Goal: Task Accomplishment & Management: Manage account settings

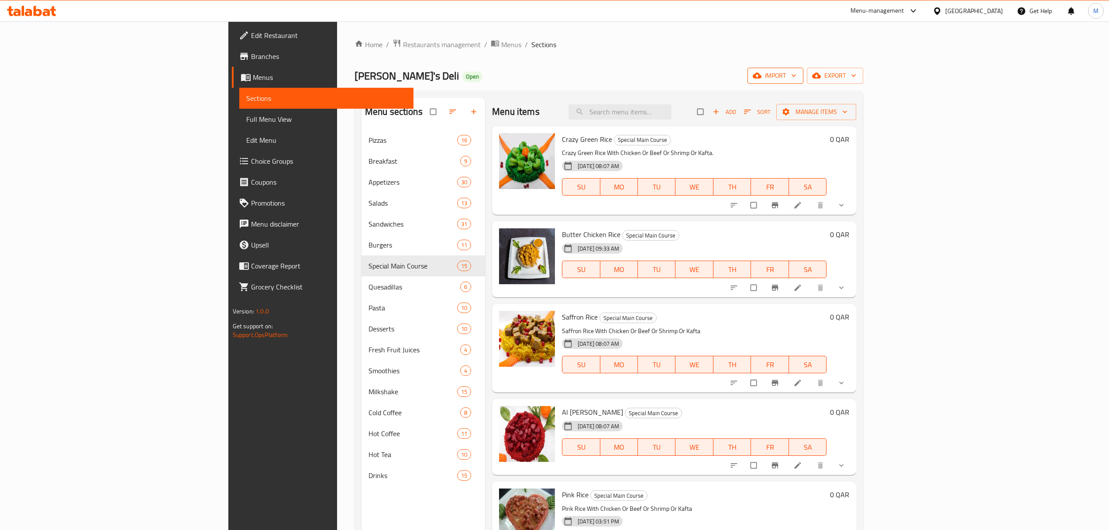
click at [803, 82] on button "import" at bounding box center [775, 76] width 56 height 16
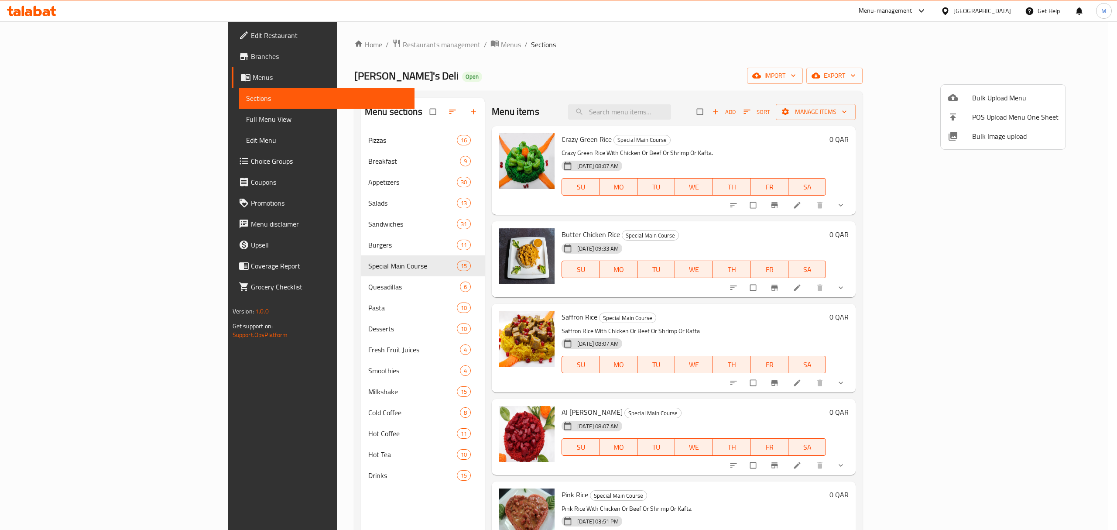
click at [992, 5] on div at bounding box center [558, 265] width 1117 height 530
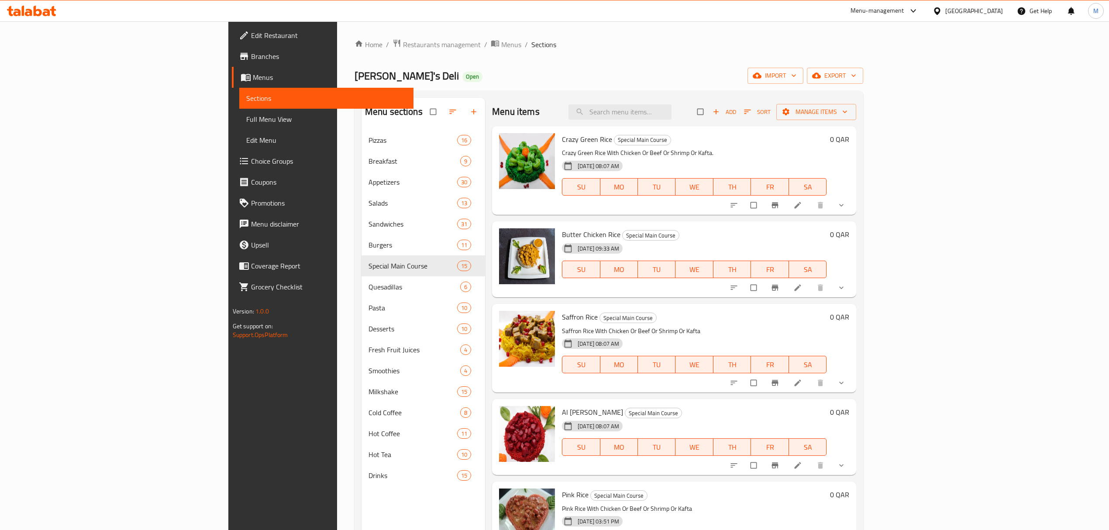
click at [991, 6] on div "[GEOGRAPHIC_DATA]" at bounding box center [974, 11] width 58 height 10
click at [897, 166] on div "[GEOGRAPHIC_DATA]" at bounding box center [936, 171] width 131 height 20
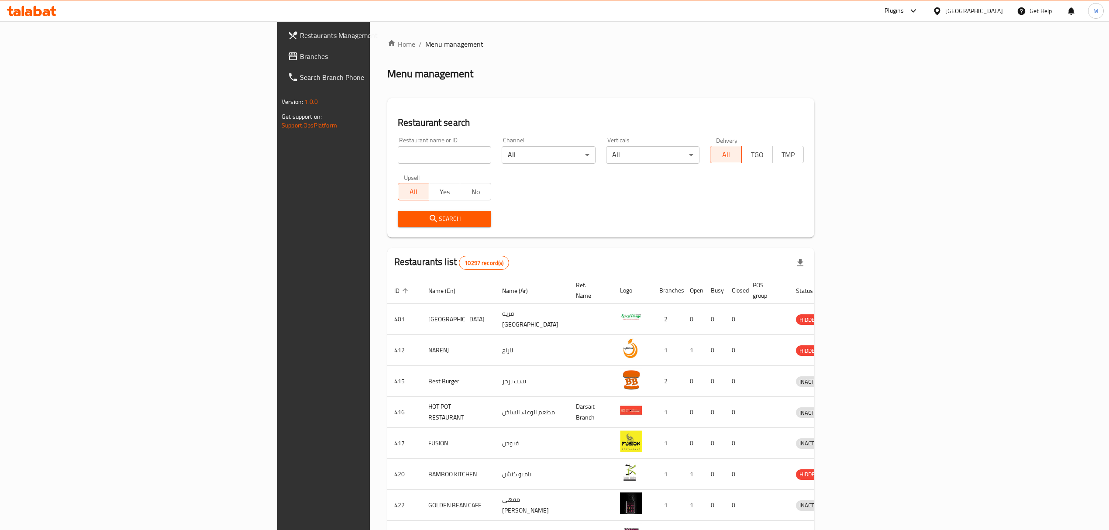
click at [398, 160] on input "search" at bounding box center [445, 154] width 94 height 17
paste input "639741"
type input "639741"
click at [405, 213] on span "Search" at bounding box center [445, 218] width 80 height 11
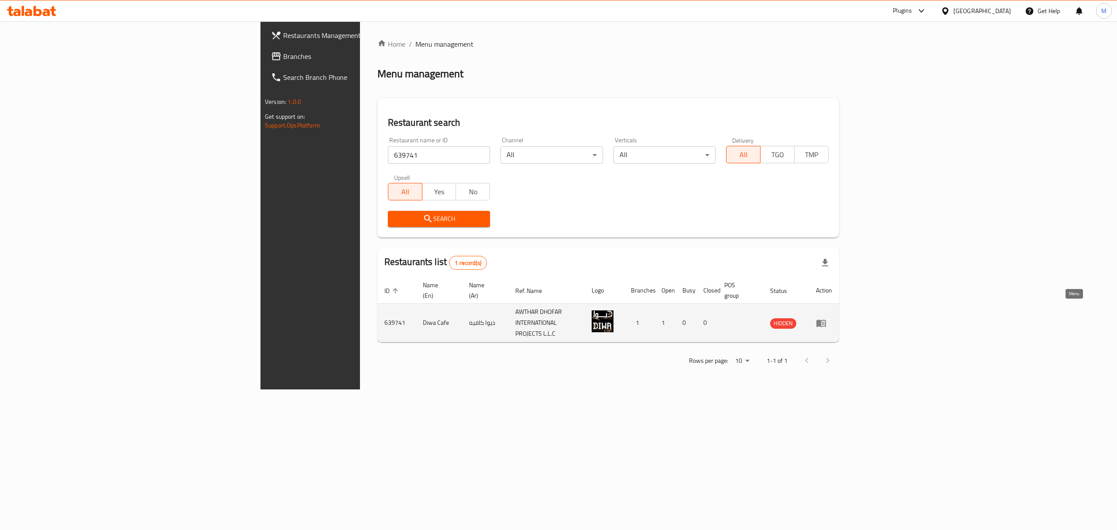
click at [826, 320] on icon "enhanced table" at bounding box center [822, 323] width 10 height 7
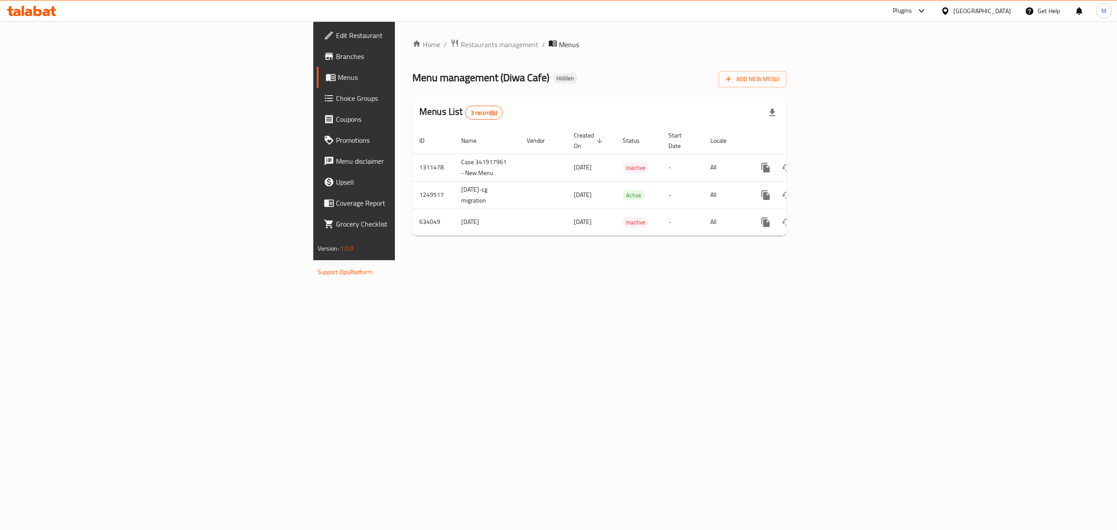
click at [336, 39] on span "Edit Restaurant" at bounding box center [414, 35] width 157 height 10
click at [627, 259] on div "Home / Restaurants management / Menus Menu management ( Diwa Cafe ) Hidden Add …" at bounding box center [599, 140] width 409 height 238
click at [797, 156] on button "enhanced table" at bounding box center [786, 166] width 21 height 21
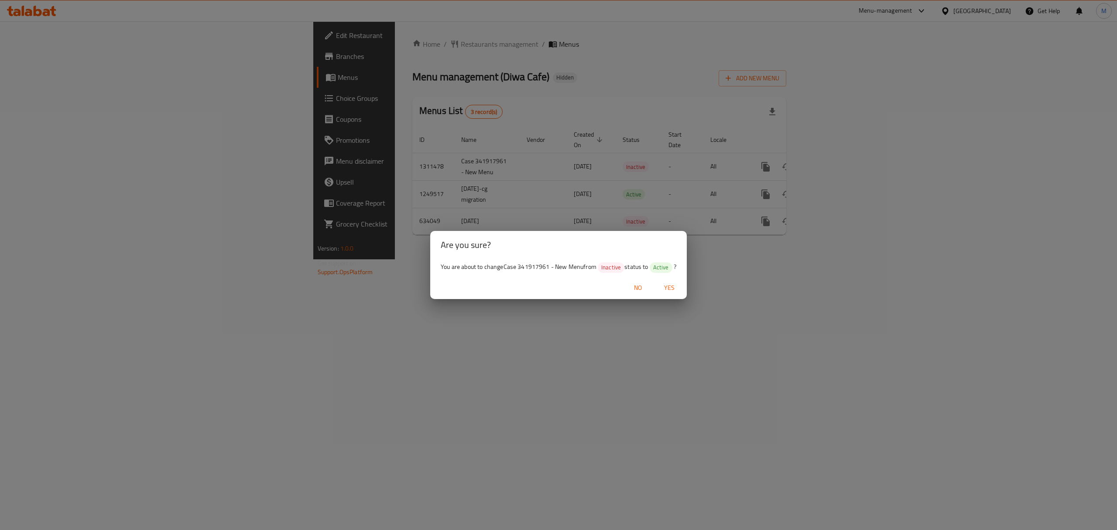
click at [669, 293] on button "Yes" at bounding box center [670, 288] width 28 height 16
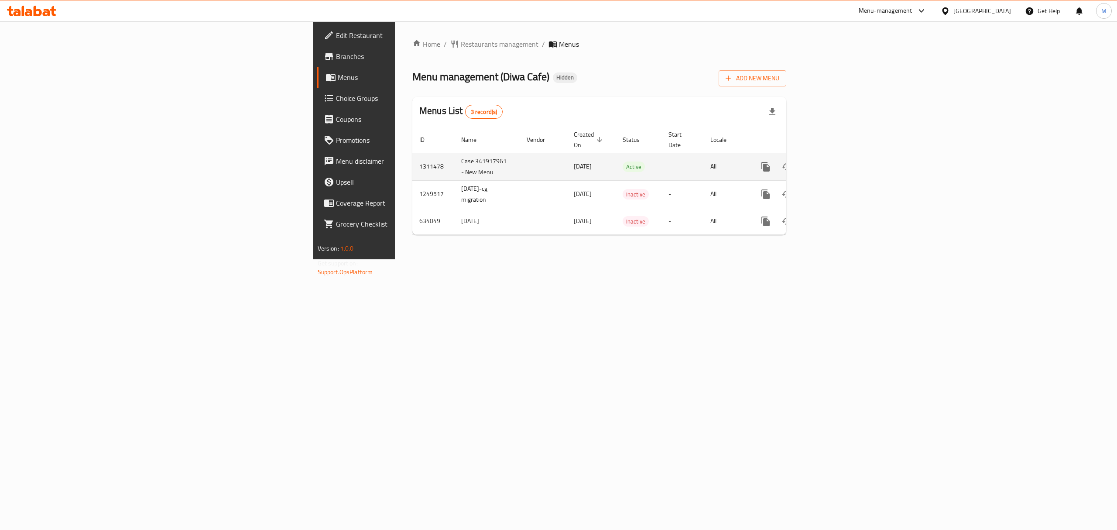
click at [412, 161] on td "1311478" at bounding box center [433, 166] width 42 height 27
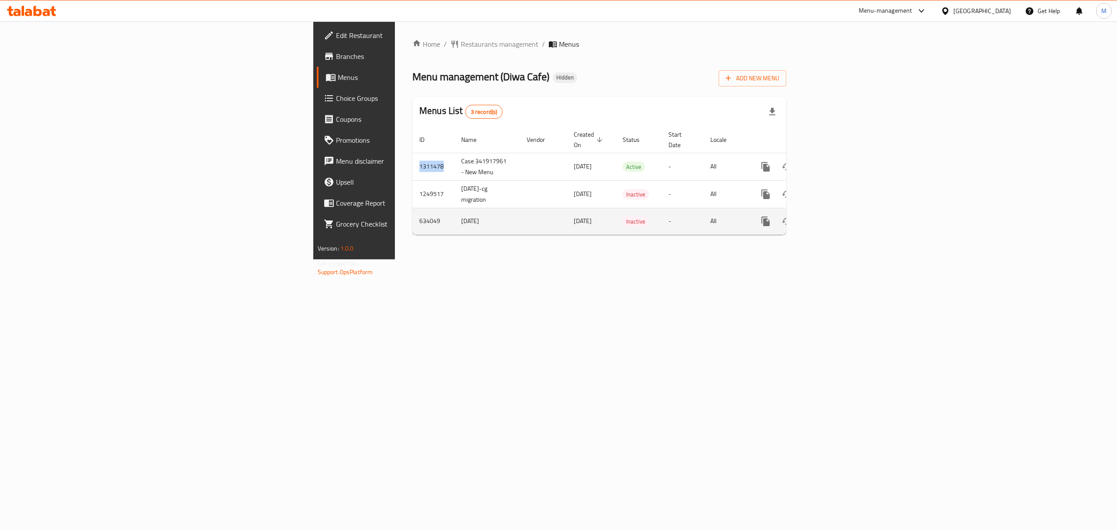
copy td "1311478"
click at [317, 45] on link "Edit Restaurant" at bounding box center [408, 35] width 183 height 21
